Goal: Task Accomplishment & Management: Manage account settings

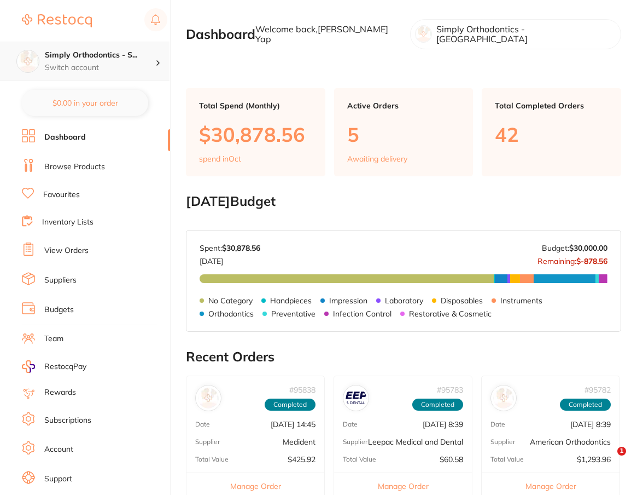
click at [94, 56] on h4 "Simply Orthodontics - S..." at bounding box center [100, 55] width 111 height 11
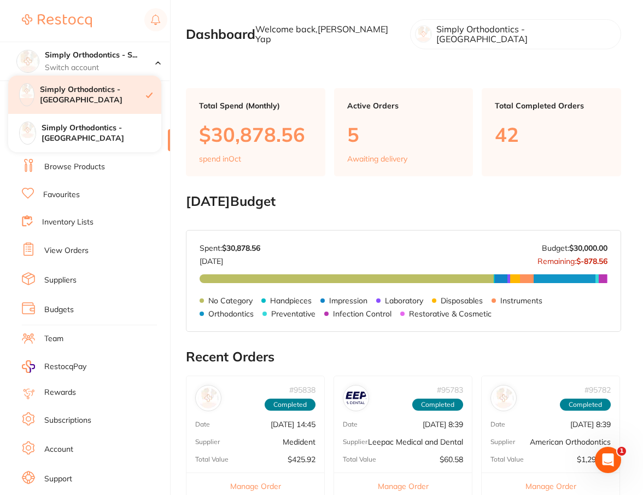
click at [97, 98] on h4 "Simply Orthodontics - [GEOGRAPHIC_DATA]" at bounding box center [93, 94] width 106 height 21
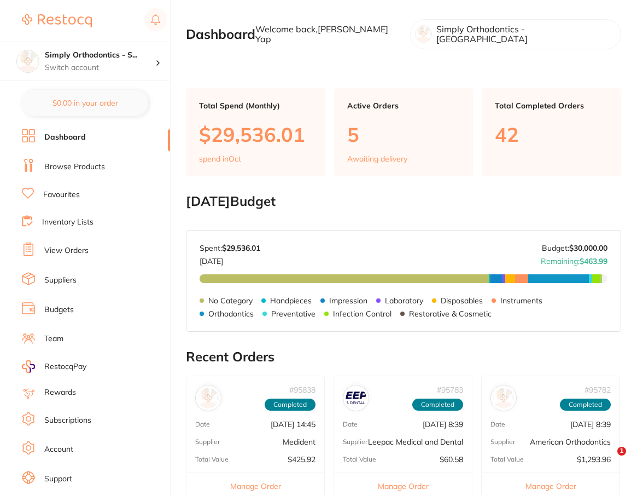
click at [74, 248] on link "View Orders" at bounding box center [66, 250] width 44 height 11
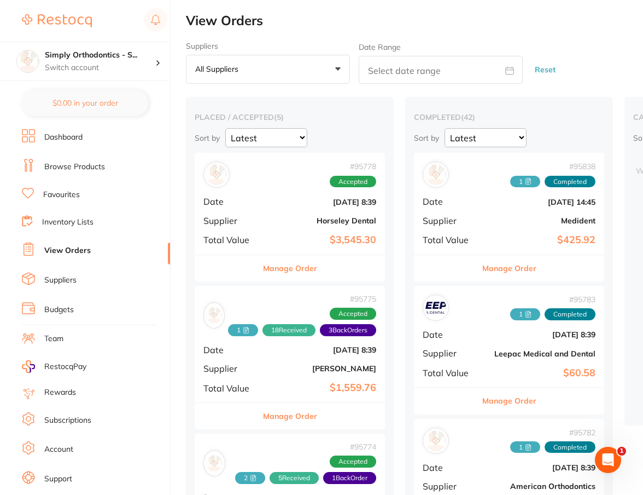
click at [302, 412] on button "Manage Order" at bounding box center [290, 416] width 54 height 26
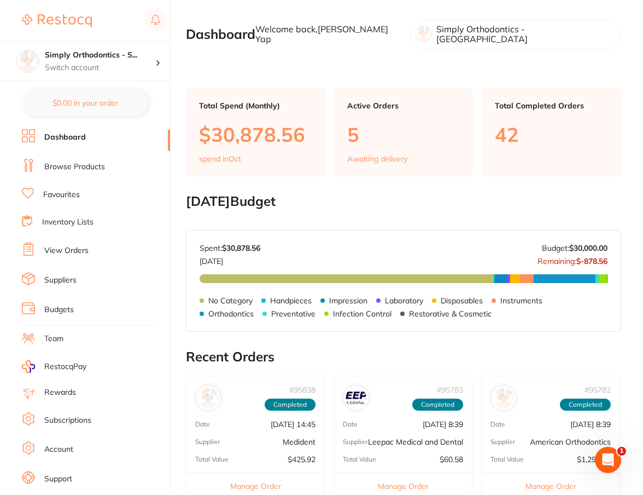
click at [83, 250] on link "View Orders" at bounding box center [66, 250] width 44 height 11
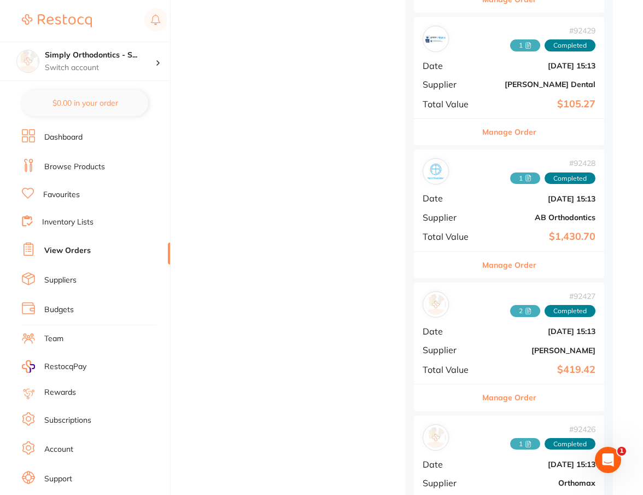
scroll to position [2128, 0]
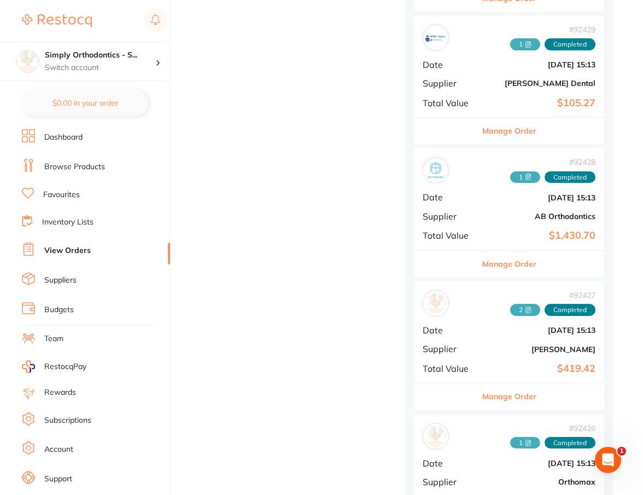
click at [514, 384] on button "Manage Order" at bounding box center [510, 396] width 54 height 26
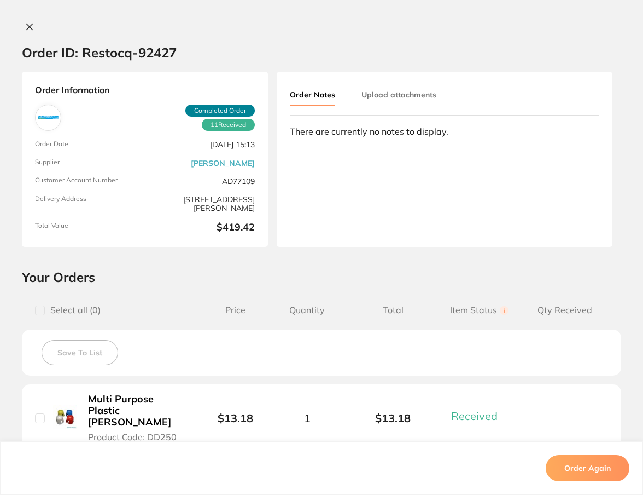
click at [28, 29] on icon at bounding box center [30, 27] width 6 height 6
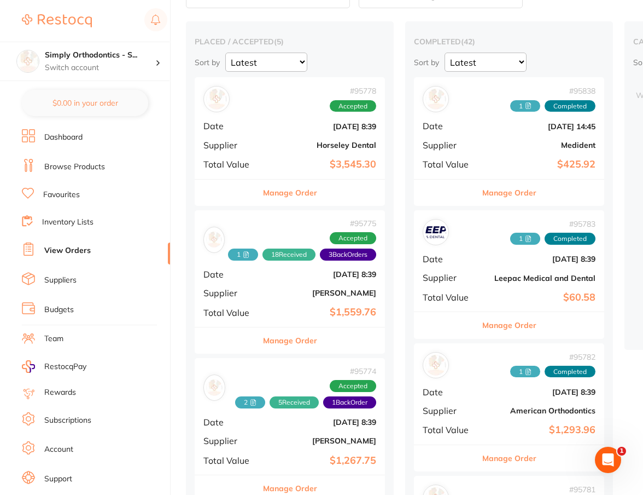
scroll to position [80, 0]
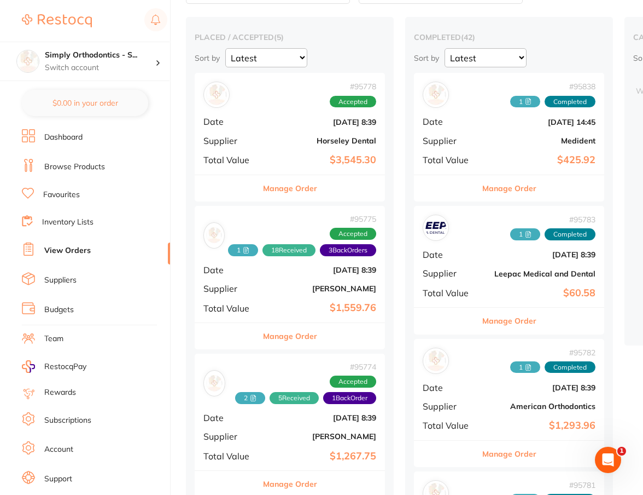
click at [300, 334] on button "Manage Order" at bounding box center [290, 336] width 54 height 26
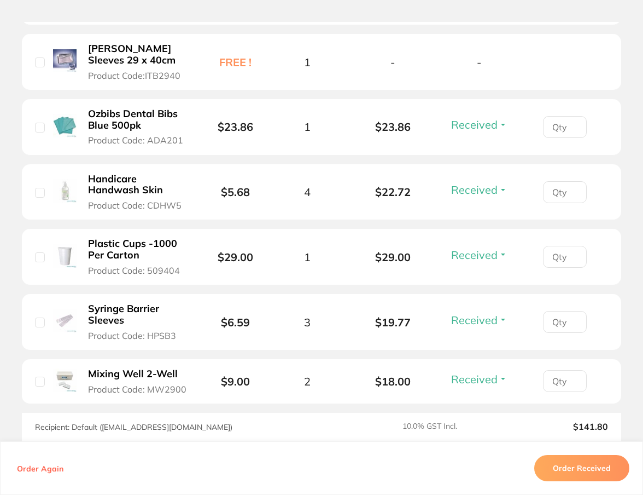
scroll to position [1514, 0]
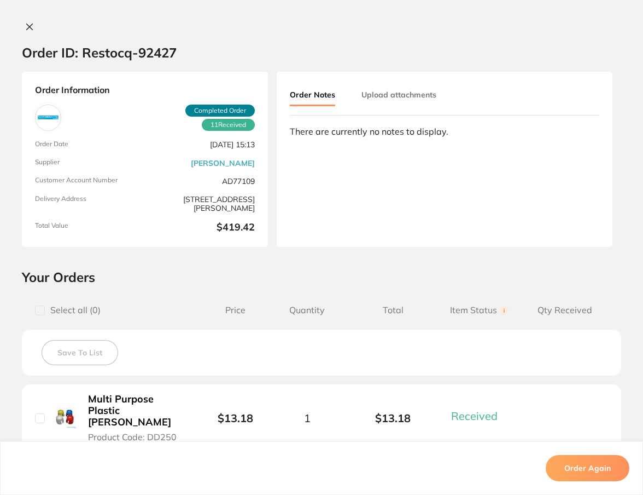
scroll to position [492, 0]
click at [27, 24] on icon at bounding box center [29, 26] width 9 height 9
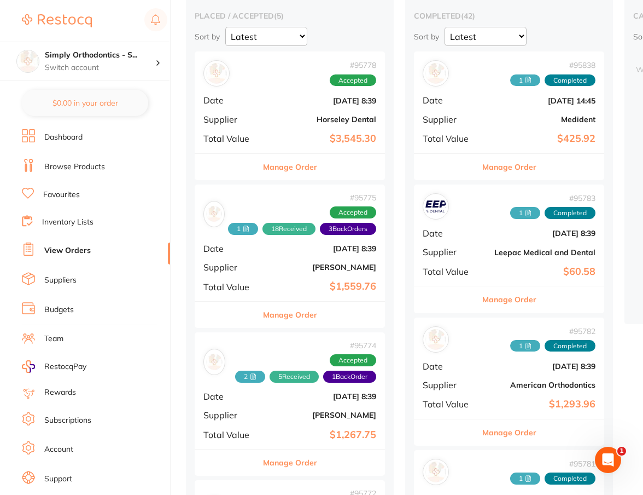
scroll to position [104, 0]
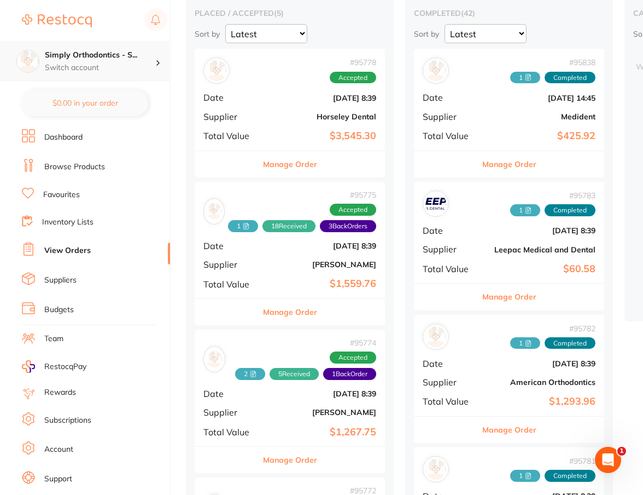
click at [112, 59] on h4 "Simply Orthodontics - S..." at bounding box center [100, 55] width 111 height 11
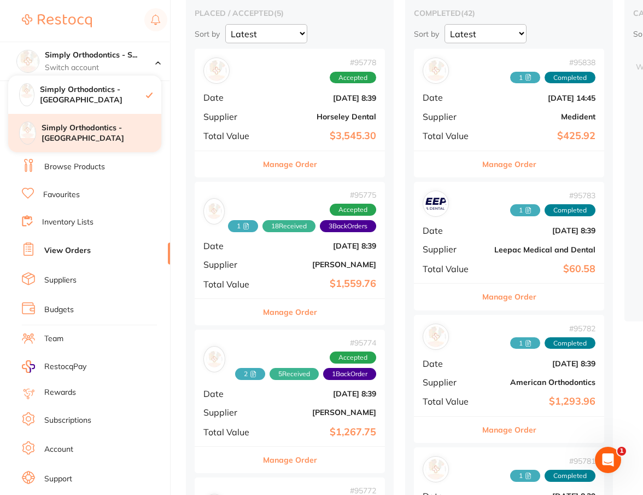
click at [112, 136] on h4 "Simply Orthodontics - [GEOGRAPHIC_DATA]" at bounding box center [102, 133] width 120 height 21
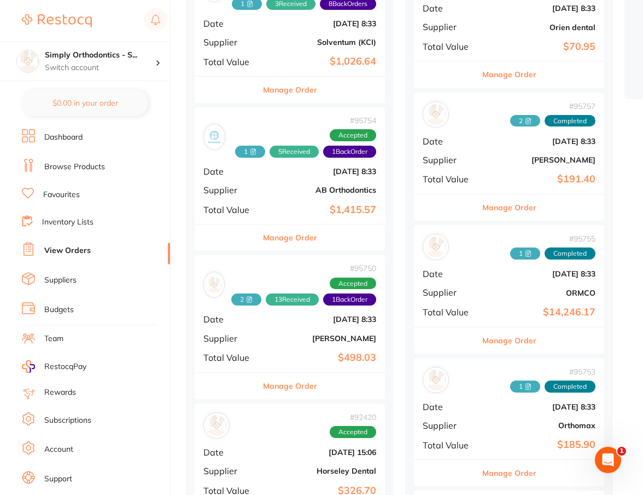
scroll to position [391, 0]
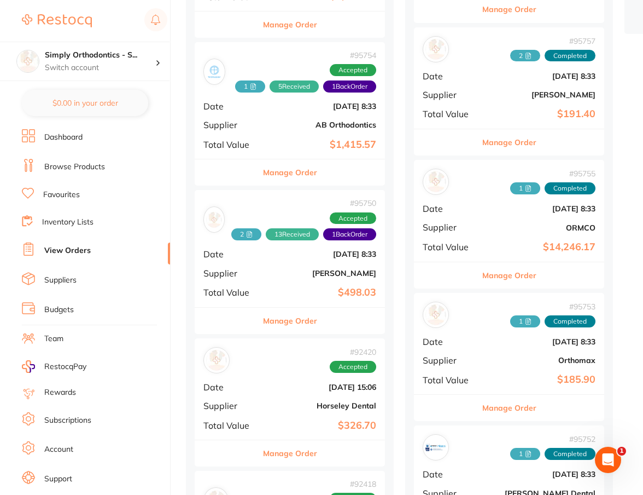
click at [309, 316] on button "Manage Order" at bounding box center [290, 320] width 54 height 26
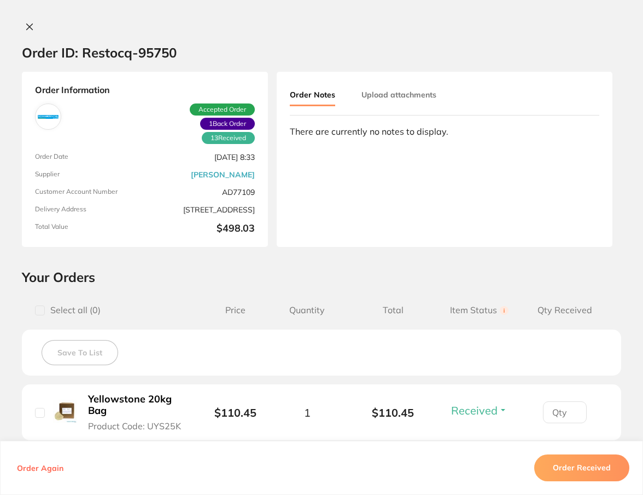
click at [29, 29] on icon at bounding box center [30, 27] width 6 height 6
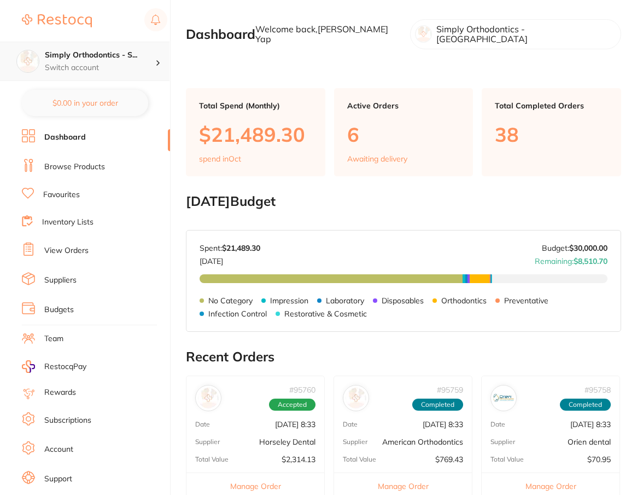
click at [114, 63] on p "Switch account" at bounding box center [100, 67] width 111 height 11
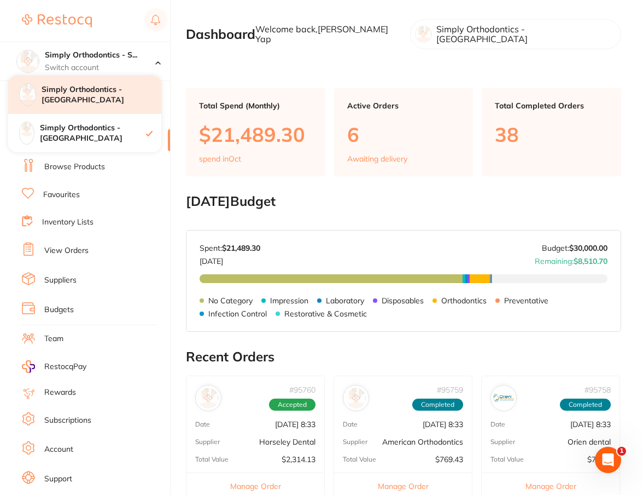
click at [112, 97] on h4 "Simply Orthodontics - [GEOGRAPHIC_DATA]" at bounding box center [102, 94] width 120 height 21
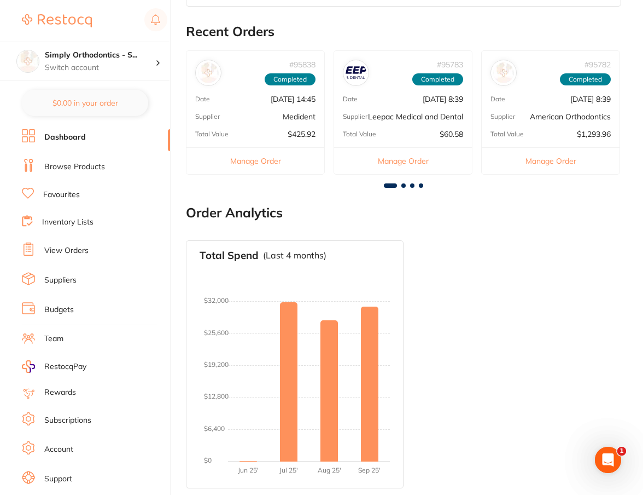
scroll to position [324, 0]
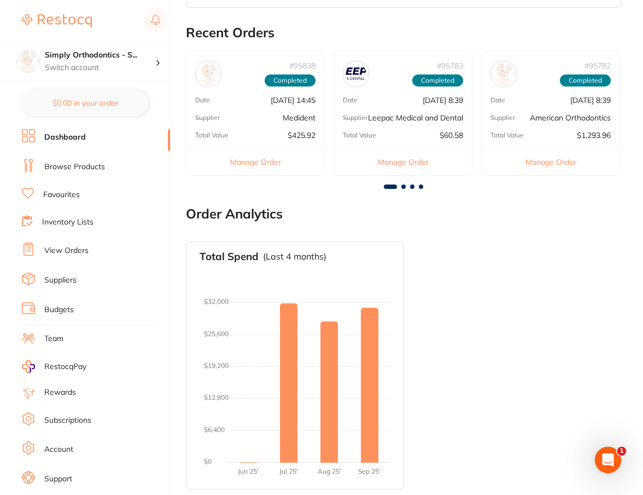
click at [75, 249] on link "View Orders" at bounding box center [66, 250] width 44 height 11
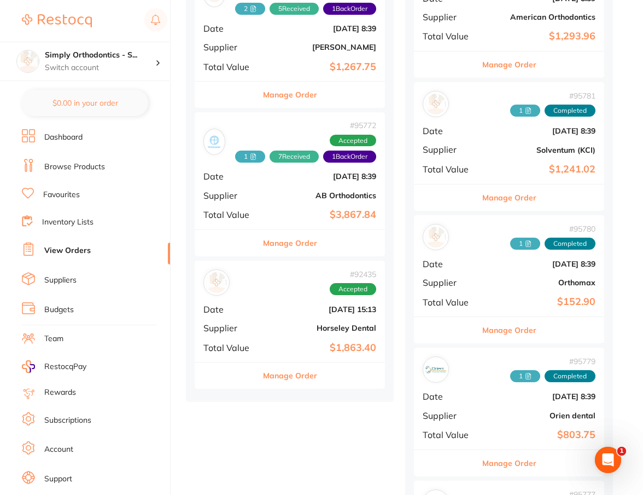
scroll to position [470, 0]
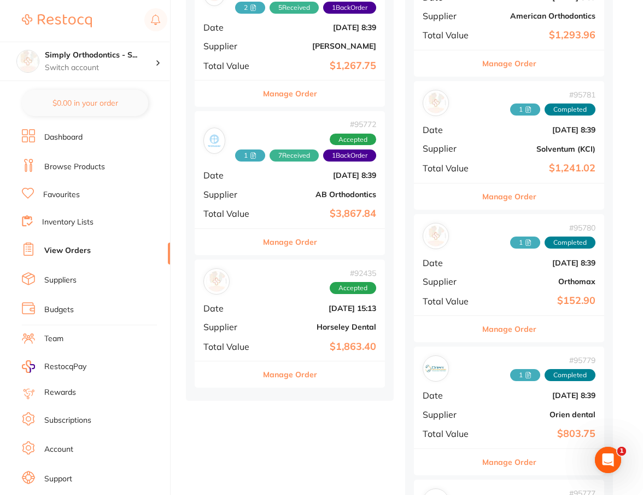
click at [512, 323] on button "Manage Order" at bounding box center [510, 329] width 54 height 26
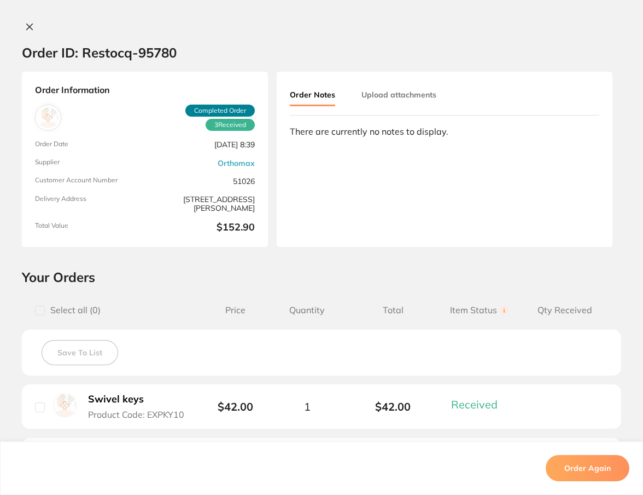
click at [27, 25] on icon at bounding box center [29, 26] width 9 height 9
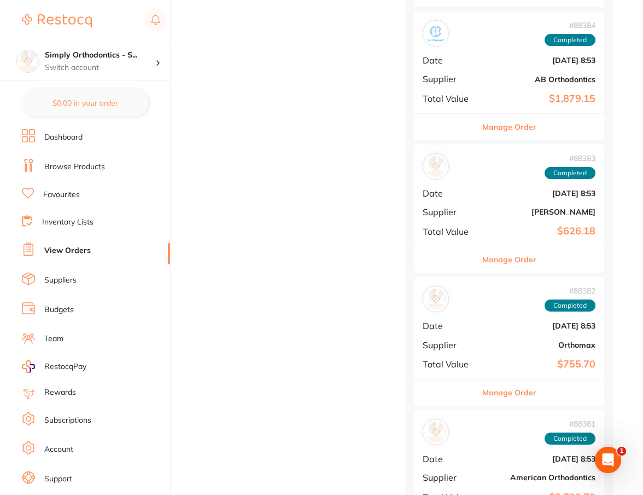
scroll to position [0, 1]
click at [511, 379] on button "Manage Order" at bounding box center [508, 392] width 54 height 26
